Goal: Task Accomplishment & Management: Manage account settings

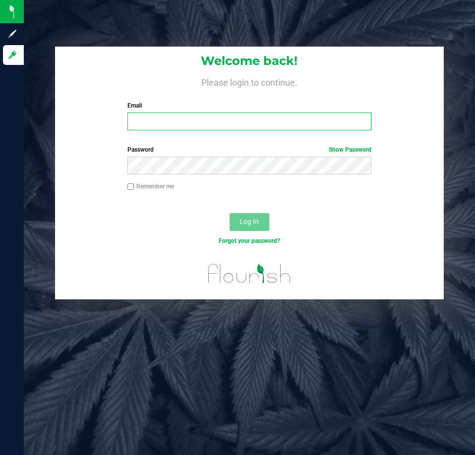
drag, startPoint x: 153, startPoint y: 121, endPoint x: 160, endPoint y: 126, distance: 8.9
click at [153, 122] on input "Email" at bounding box center [249, 121] width 244 height 18
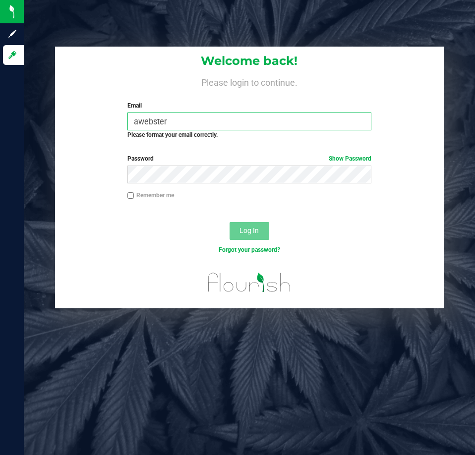
click at [187, 121] on input "awebster" at bounding box center [249, 121] width 244 height 18
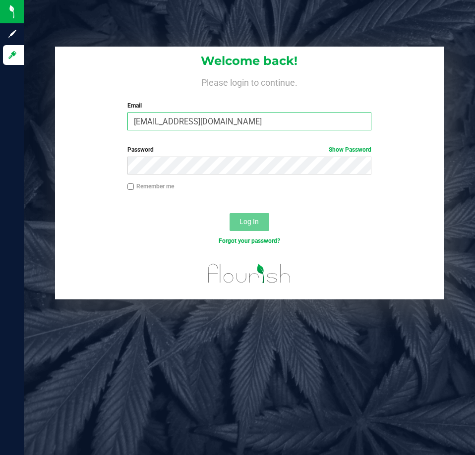
type input "[EMAIL_ADDRESS][DOMAIN_NAME]"
click at [197, 151] on label "Password Show Password" at bounding box center [249, 149] width 244 height 9
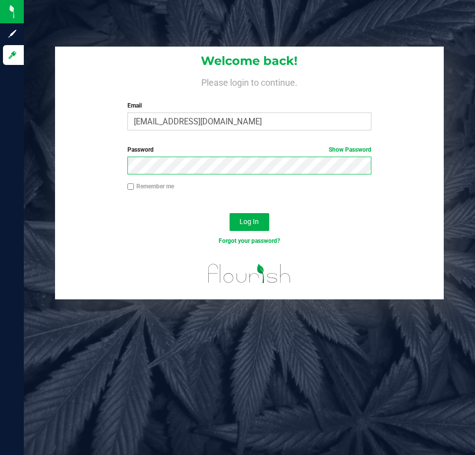
click at [229, 213] on button "Log In" at bounding box center [249, 222] width 40 height 18
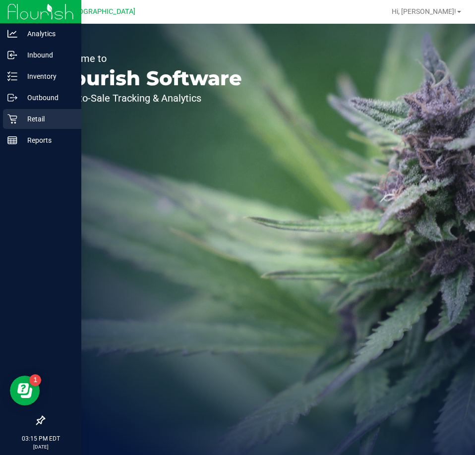
click at [21, 114] on p "Retail" at bounding box center [46, 119] width 59 height 12
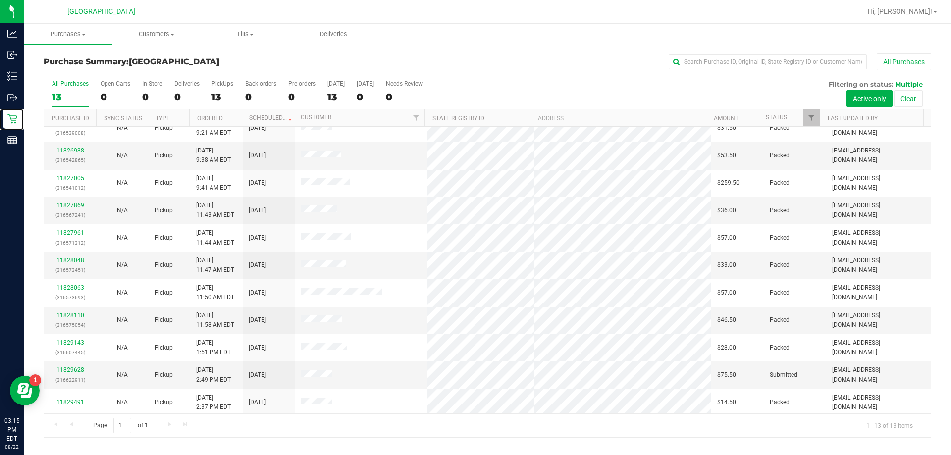
scroll to position [69, 0]
click at [75, 368] on link "11829628" at bounding box center [70, 367] width 28 height 7
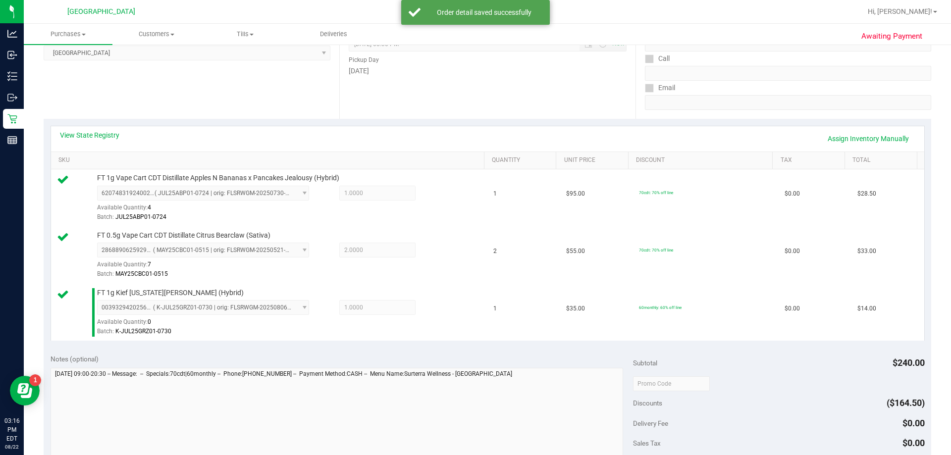
scroll to position [347, 0]
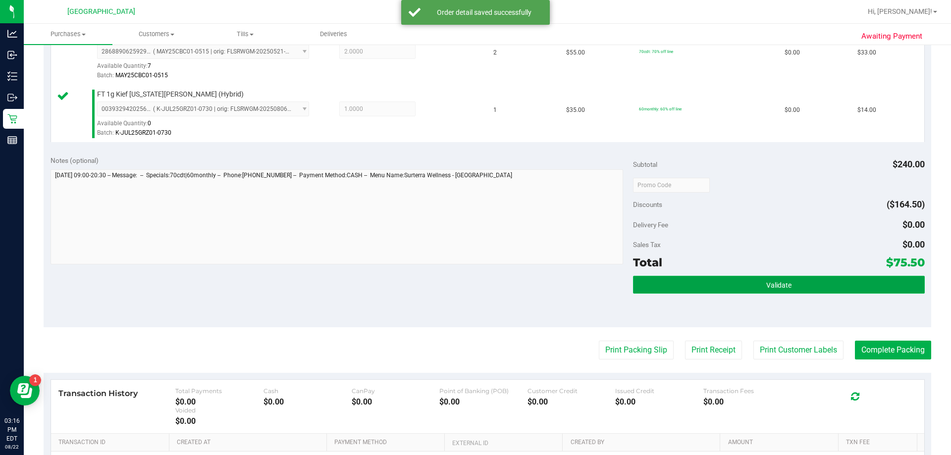
click at [474, 284] on button "Validate" at bounding box center [778, 285] width 291 height 18
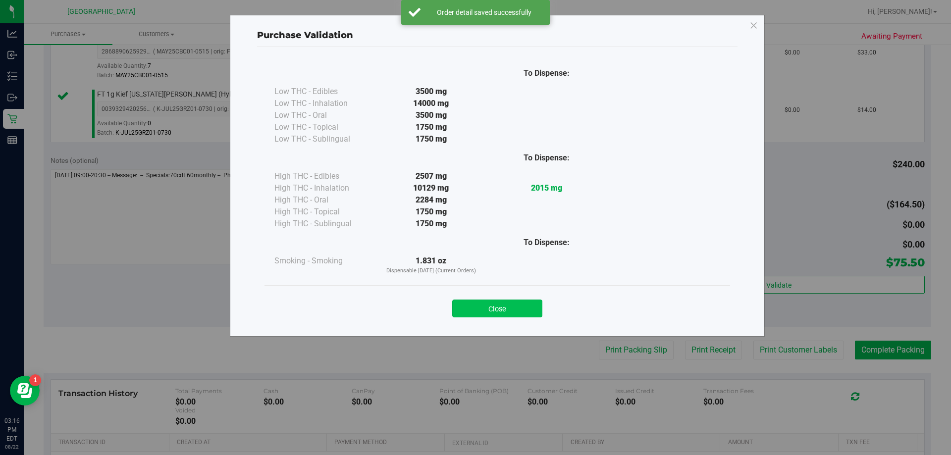
click at [474, 312] on button "Close" at bounding box center [497, 309] width 90 height 18
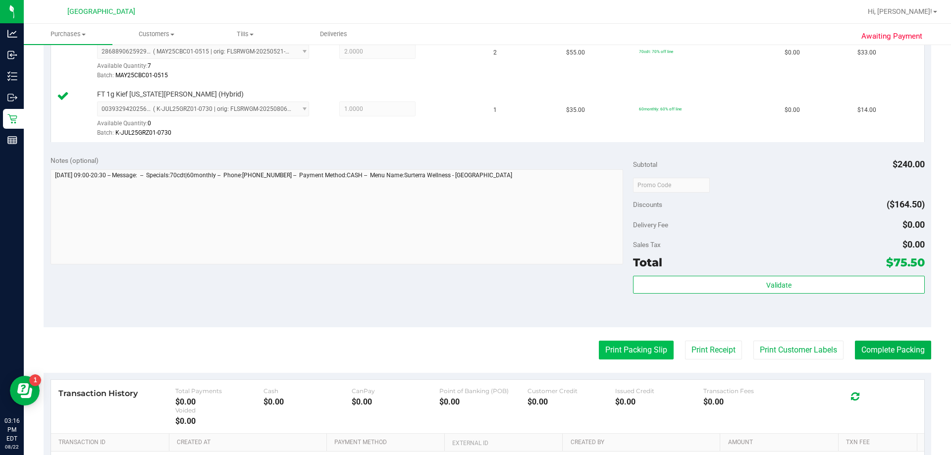
click at [474, 351] on button "Print Packing Slip" at bounding box center [636, 350] width 75 height 19
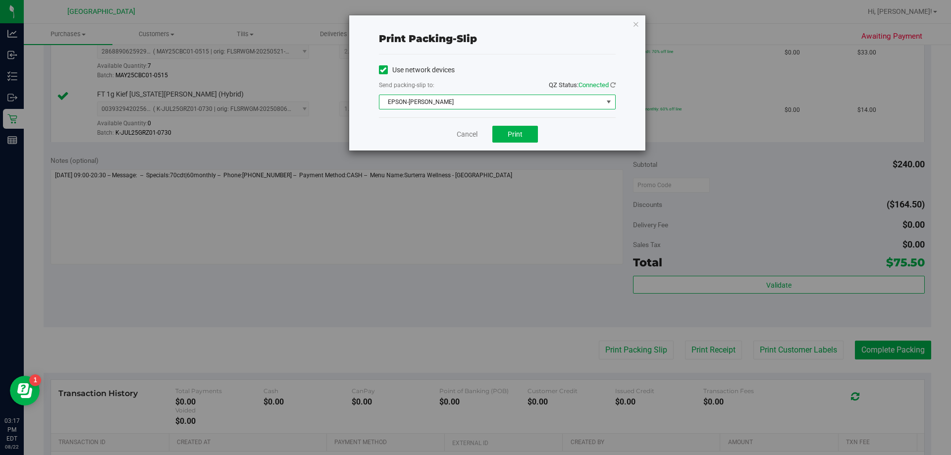
click at [460, 99] on span "EPSON-[PERSON_NAME]" at bounding box center [491, 102] width 223 height 14
drag, startPoint x: 353, startPoint y: 313, endPoint x: 439, endPoint y: 242, distance: 111.5
click at [355, 313] on div "Print packing-slip Use network devices Send packing-slip to: QZ Status: Connect…" at bounding box center [479, 227] width 959 height 455
click at [474, 24] on icon "button" at bounding box center [636, 24] width 7 height 12
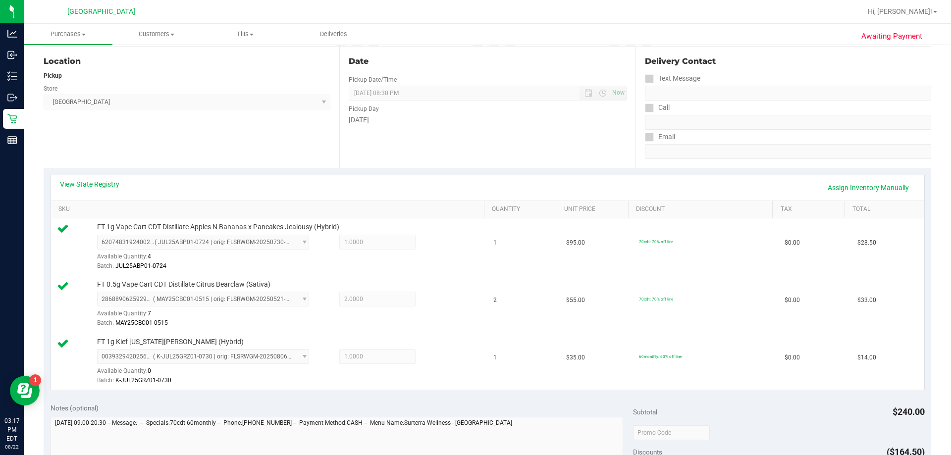
scroll to position [0, 0]
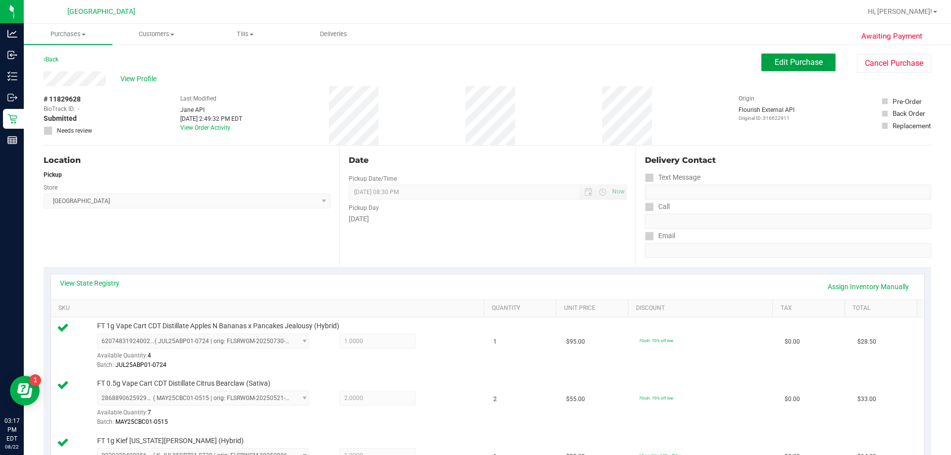
drag, startPoint x: 801, startPoint y: 69, endPoint x: 811, endPoint y: 69, distance: 9.9
click at [474, 69] on button "Edit Purchase" at bounding box center [799, 63] width 74 height 18
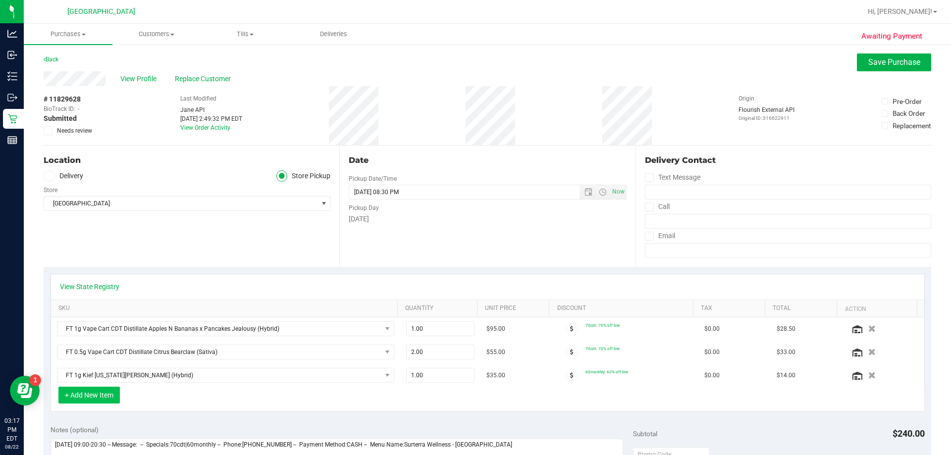
click at [88, 389] on button "+ Add New Item" at bounding box center [88, 395] width 61 height 17
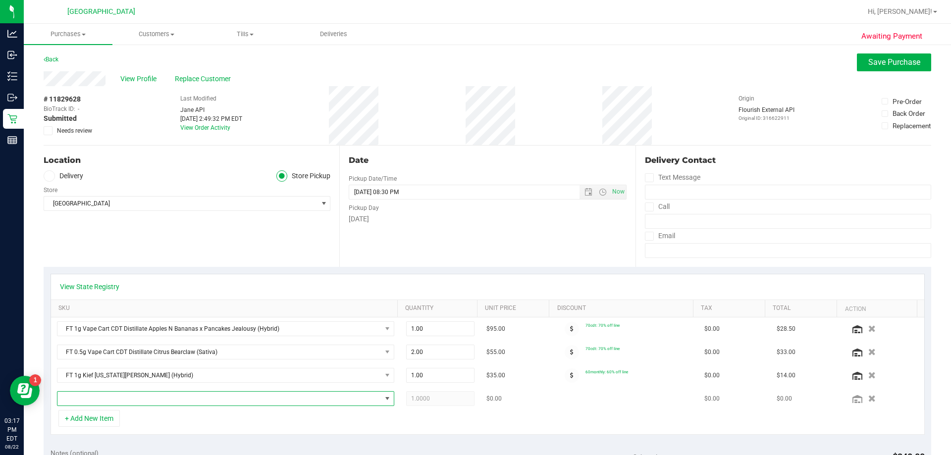
click at [103, 398] on span "NO DATA FOUND" at bounding box center [219, 399] width 324 height 14
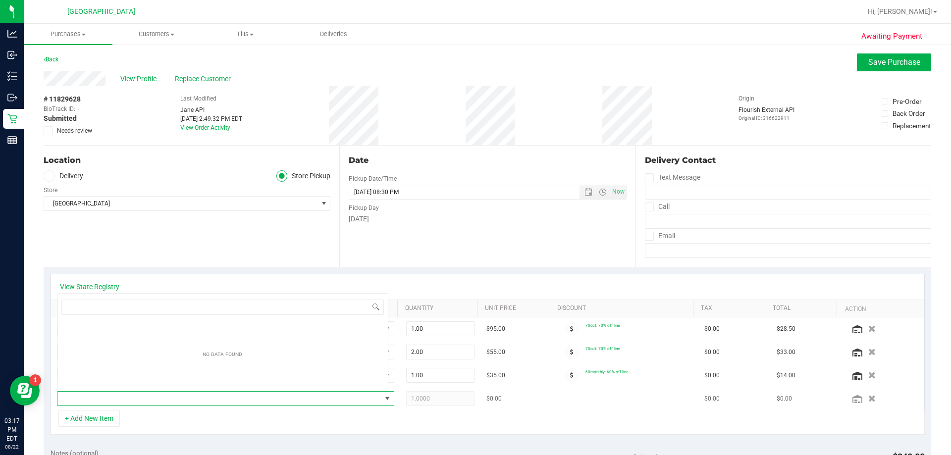
scroll to position [15, 329]
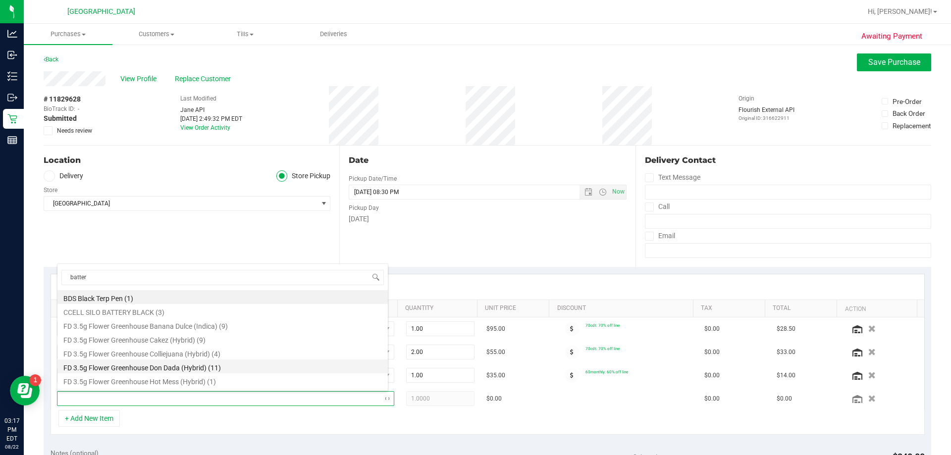
type input "battery"
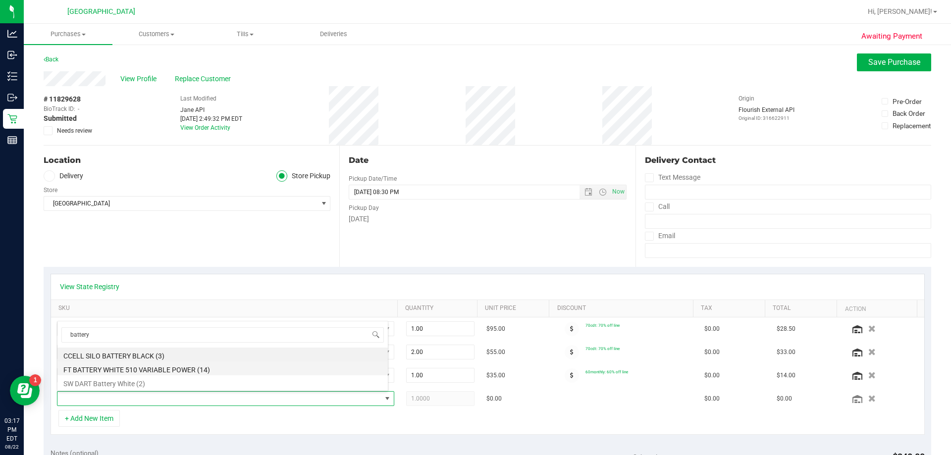
click at [164, 365] on li "FT BATTERY WHITE 510 VARIABLE POWER (14)" at bounding box center [222, 369] width 331 height 14
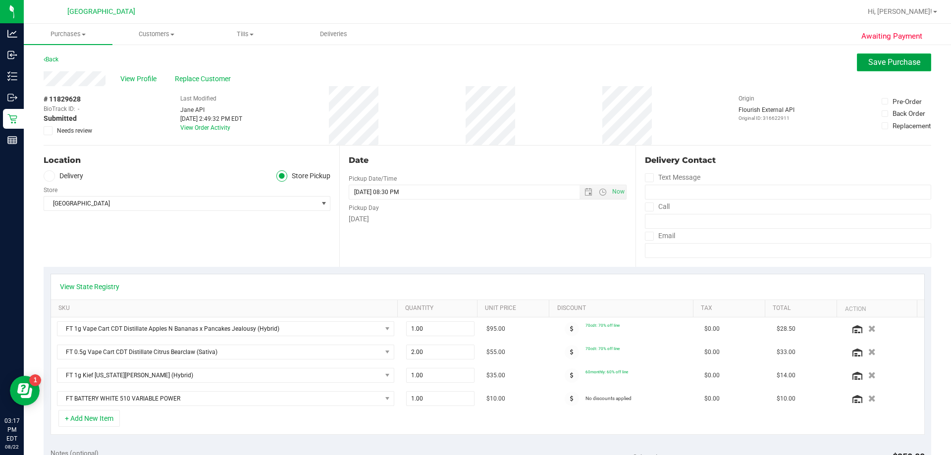
click at [474, 61] on span "Save Purchase" at bounding box center [895, 61] width 52 height 9
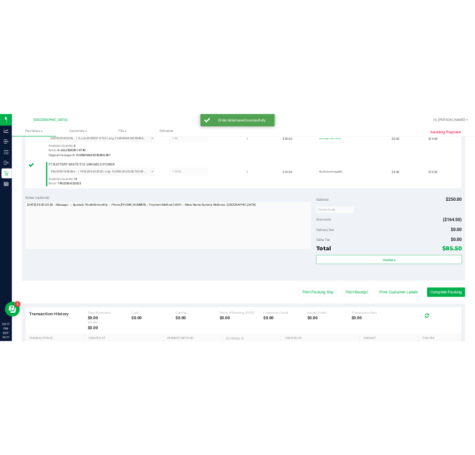
scroll to position [446, 0]
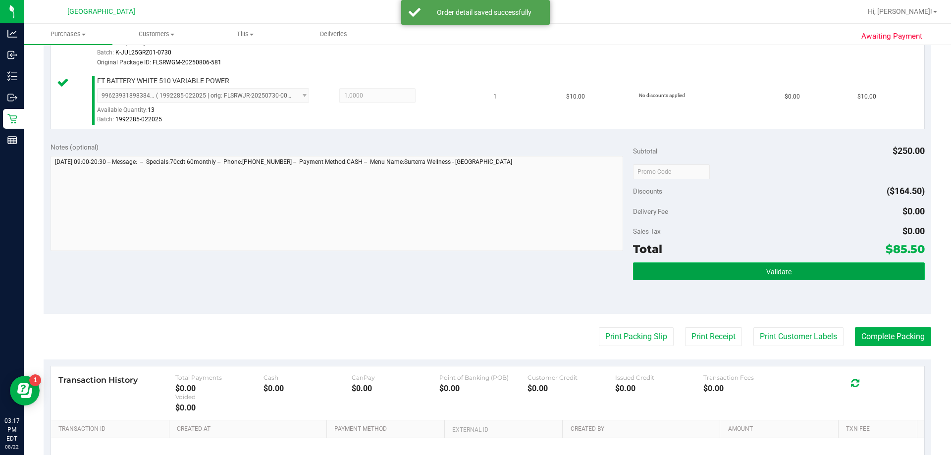
click at [474, 268] on button "Validate" at bounding box center [778, 272] width 291 height 18
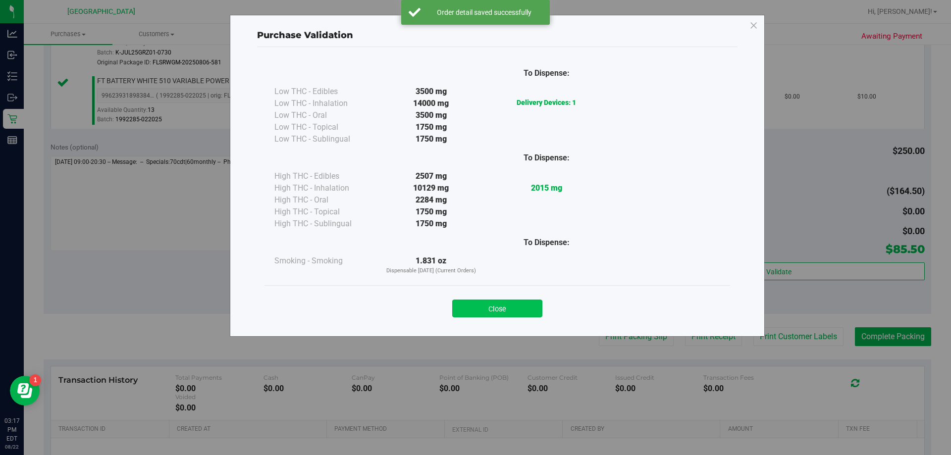
click at [474, 304] on button "Close" at bounding box center [497, 309] width 90 height 18
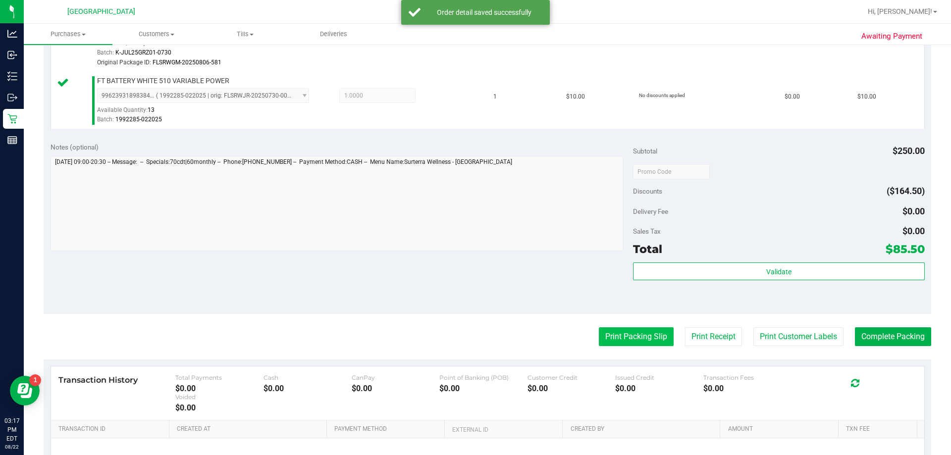
click at [474, 333] on button "Print Packing Slip" at bounding box center [636, 337] width 75 height 19
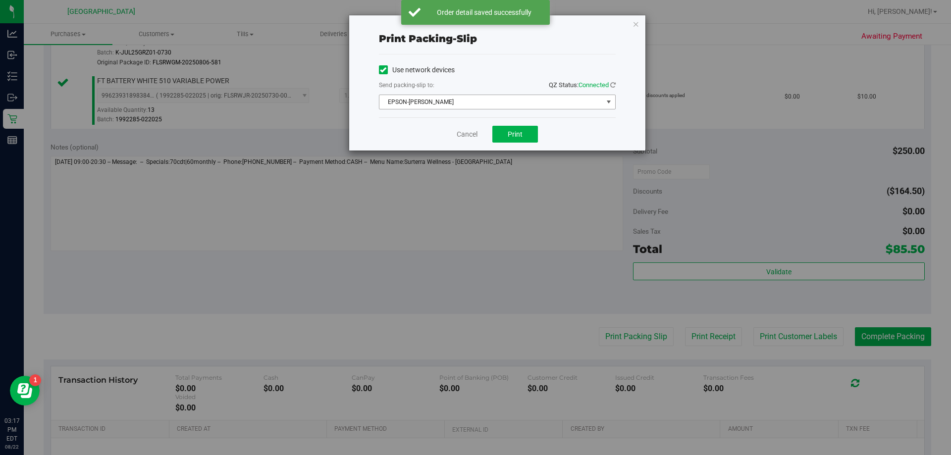
click at [466, 102] on span "EPSON-[PERSON_NAME]" at bounding box center [491, 102] width 223 height 14
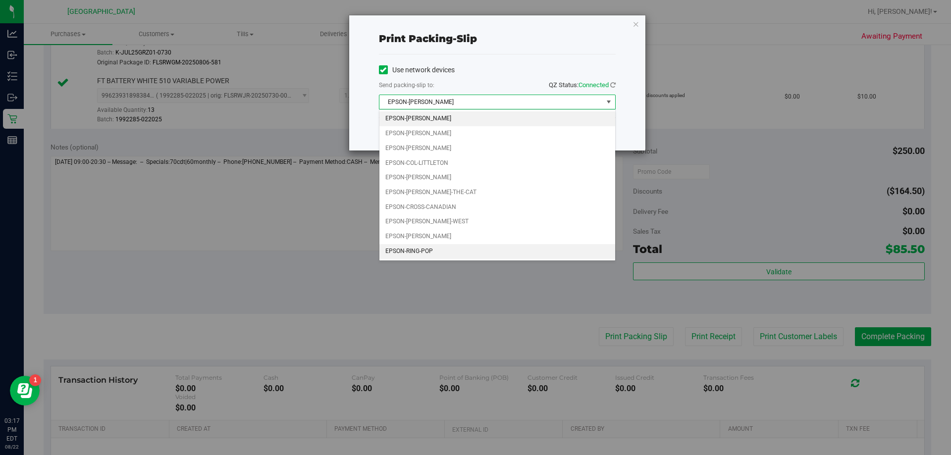
click at [428, 250] on li "EPSON-RING-POP" at bounding box center [498, 251] width 236 height 15
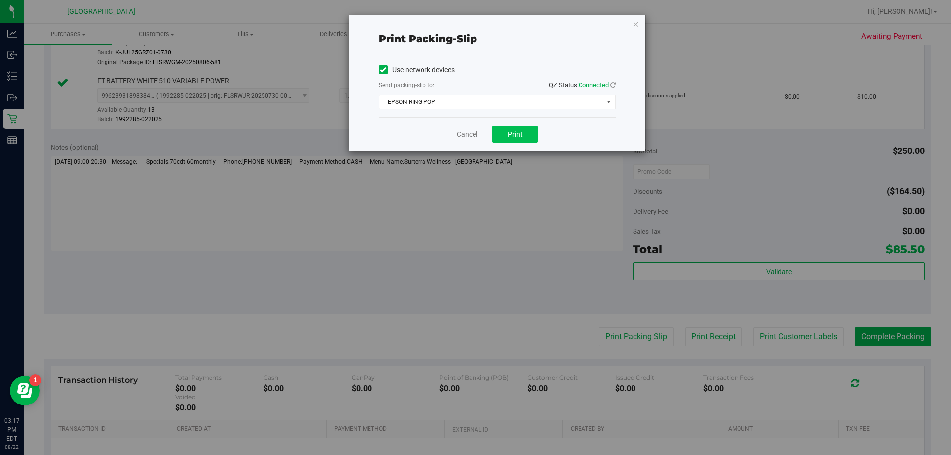
drag, startPoint x: 507, startPoint y: 148, endPoint x: 508, endPoint y: 137, distance: 10.9
click at [474, 148] on div "Cancel Print" at bounding box center [497, 133] width 237 height 33
click at [474, 134] on span "Print" at bounding box center [515, 134] width 15 height 8
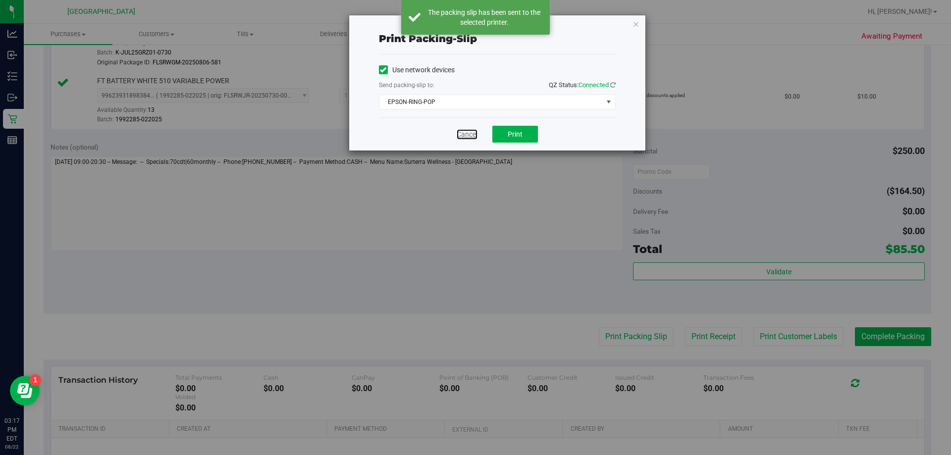
click at [470, 130] on link "Cancel" at bounding box center [467, 134] width 21 height 10
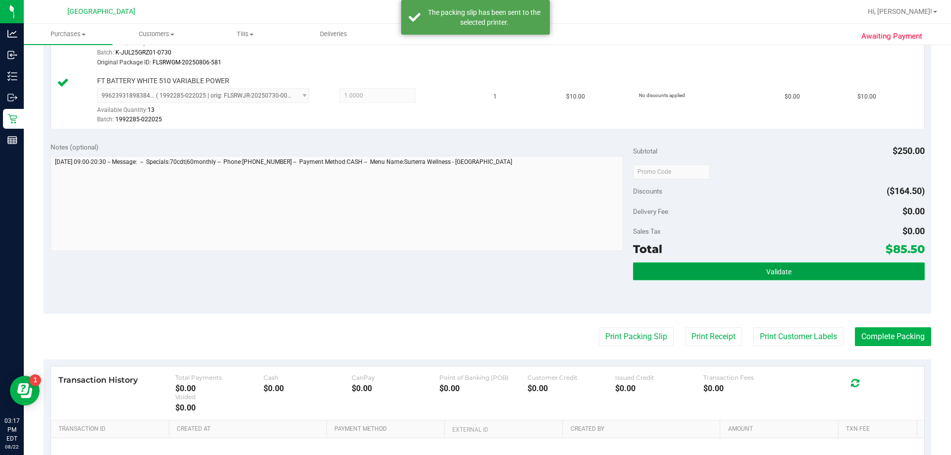
click at [474, 274] on button "Validate" at bounding box center [778, 272] width 291 height 18
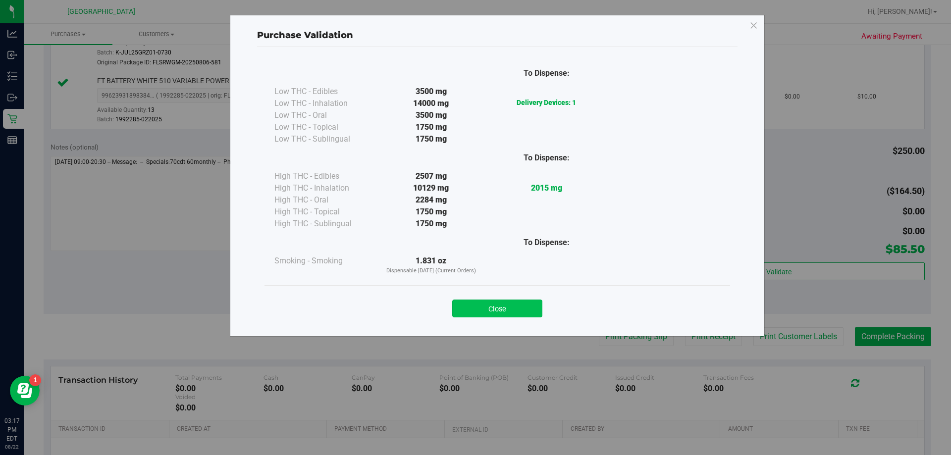
click at [474, 311] on button "Close" at bounding box center [497, 309] width 90 height 18
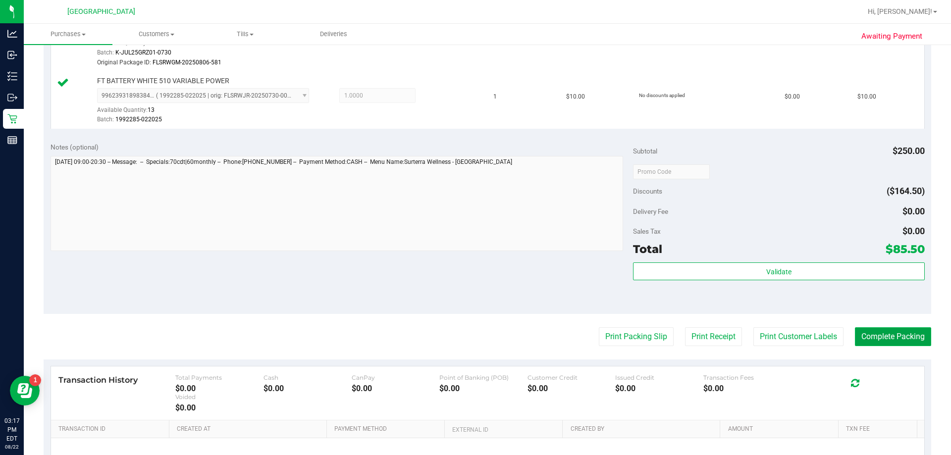
click at [474, 338] on button "Complete Packing" at bounding box center [893, 337] width 76 height 19
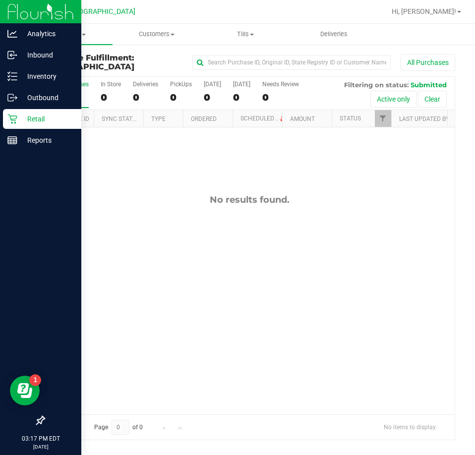
click at [15, 20] on img at bounding box center [40, 11] width 66 height 23
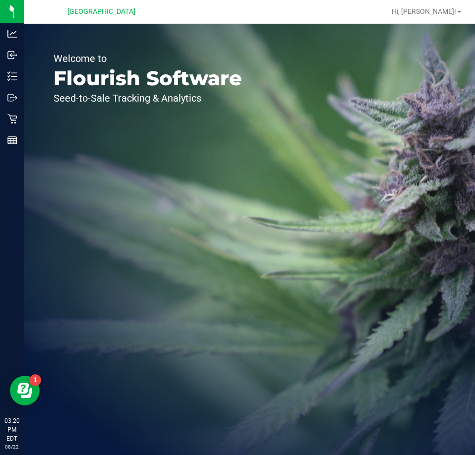
click at [445, 7] on span "Hi, [PERSON_NAME]!" at bounding box center [423, 11] width 64 height 8
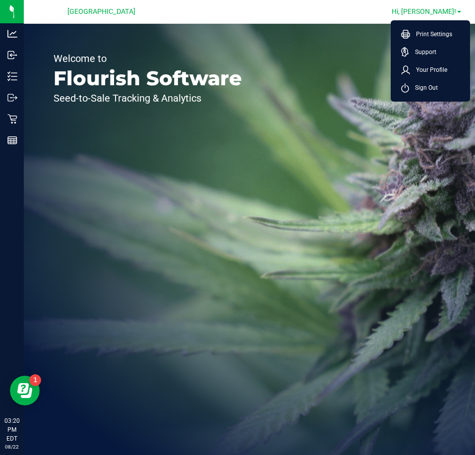
click at [429, 90] on span "Sign Out" at bounding box center [423, 88] width 29 height 10
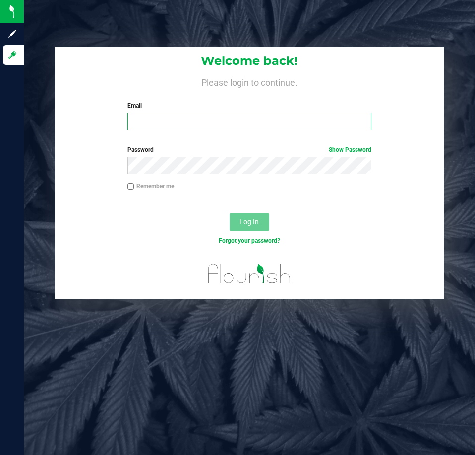
click at [142, 118] on input "Email" at bounding box center [249, 121] width 244 height 18
type input "[EMAIL_ADDRESS][DOMAIN_NAME]"
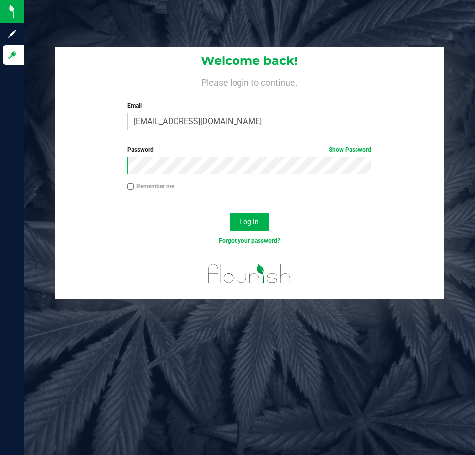
click at [229, 213] on button "Log In" at bounding box center [249, 222] width 40 height 18
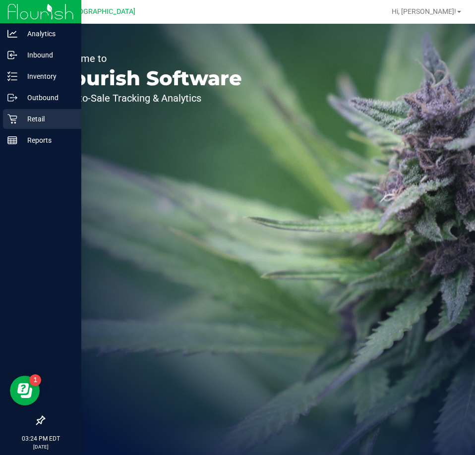
click at [8, 119] on icon at bounding box center [12, 119] width 10 height 10
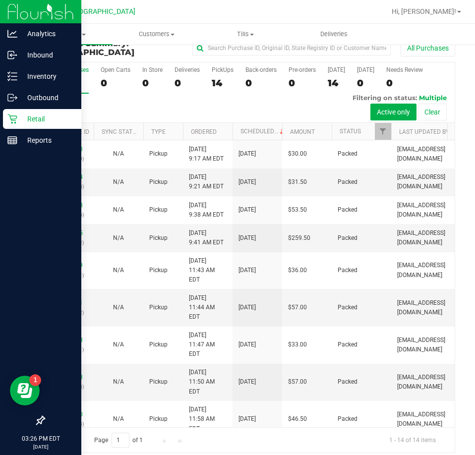
scroll to position [22, 0]
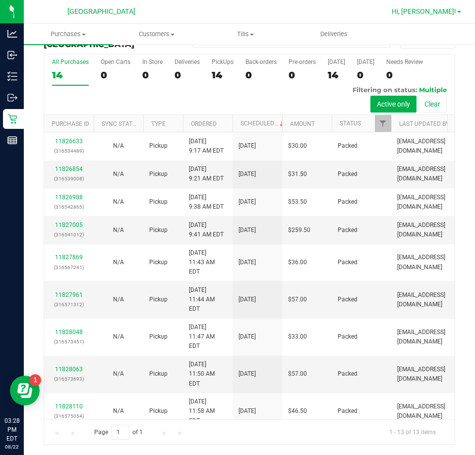
click at [447, 8] on span "Hi, [PERSON_NAME]!" at bounding box center [423, 11] width 64 height 8
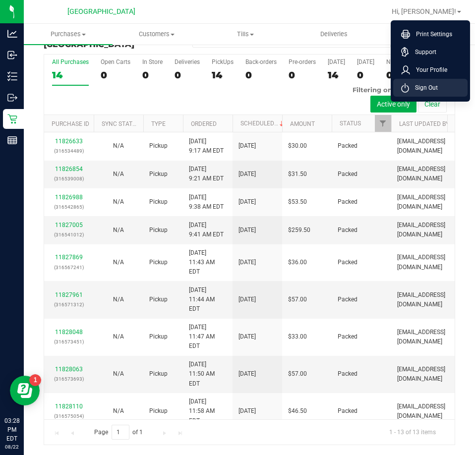
click at [430, 88] on span "Sign Out" at bounding box center [423, 88] width 29 height 10
